Goal: Use online tool/utility: Utilize a website feature to perform a specific function

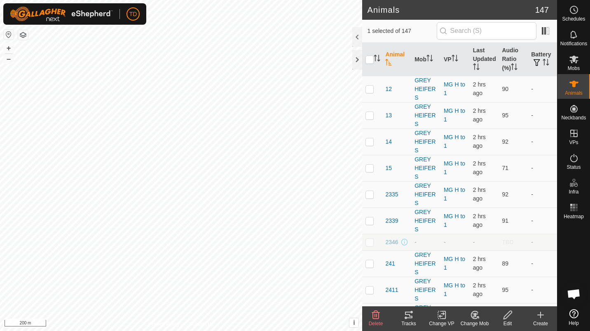
click at [410, 317] on icon at bounding box center [408, 315] width 7 height 7
click at [407, 318] on icon at bounding box center [408, 315] width 7 height 7
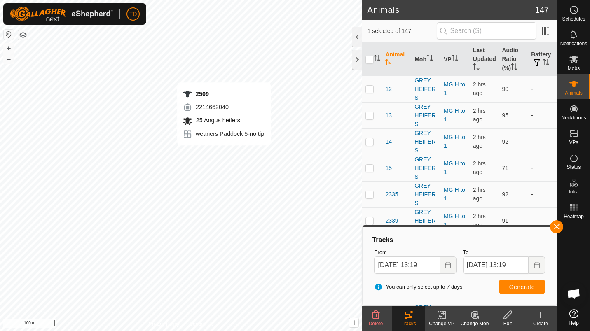
checkbox input "true"
checkbox input "false"
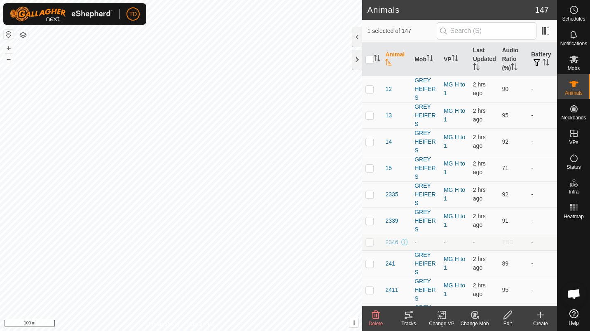
click at [412, 312] on icon at bounding box center [408, 315] width 7 height 7
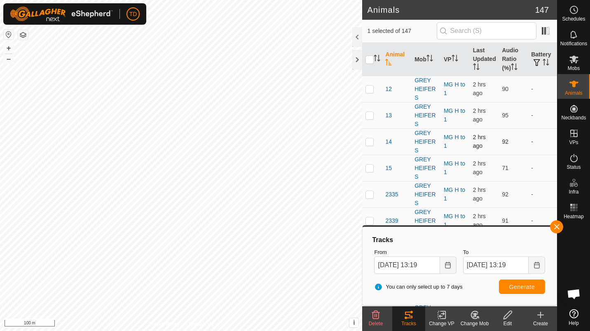
click at [539, 139] on td "-" at bounding box center [541, 141] width 29 height 26
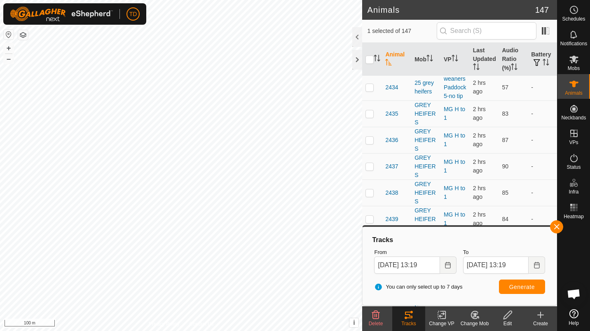
scroll to position [653, 0]
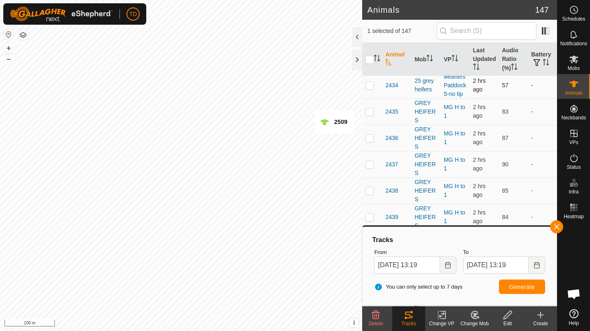
click at [373, 98] on td at bounding box center [372, 85] width 20 height 26
checkbox input "false"
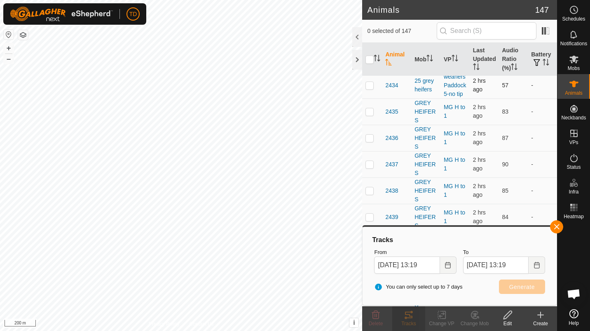
click at [369, 89] on p-checkbox at bounding box center [369, 85] width 8 height 7
checkbox input "true"
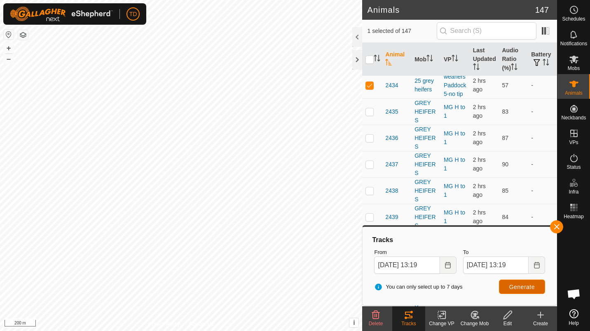
click at [532, 292] on button "Generate" at bounding box center [522, 287] width 46 height 14
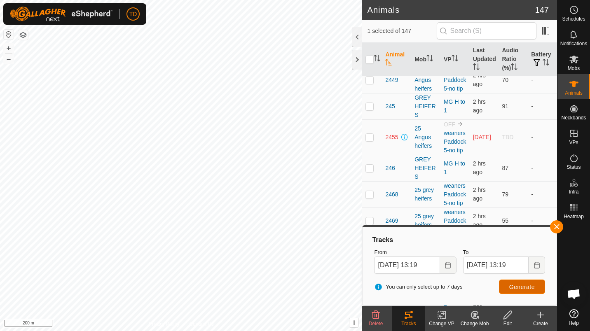
scroll to position [1064, 0]
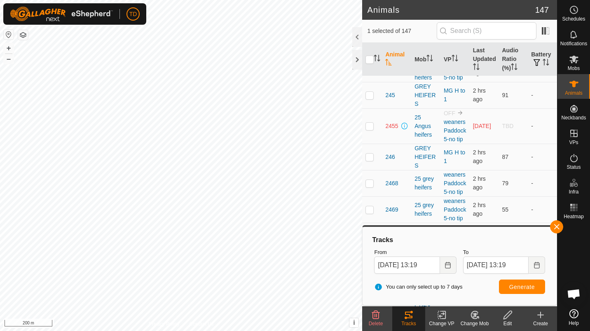
click at [377, 56] on td at bounding box center [372, 42] width 20 height 26
checkbox input "true"
click at [529, 289] on span "Generate" at bounding box center [522, 287] width 26 height 7
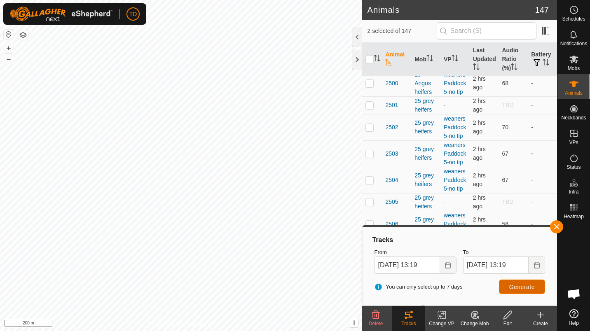
scroll to position [1322, 0]
checkbox input "true"
click at [532, 290] on button "Generate" at bounding box center [522, 287] width 46 height 14
